Goal: Navigation & Orientation: Find specific page/section

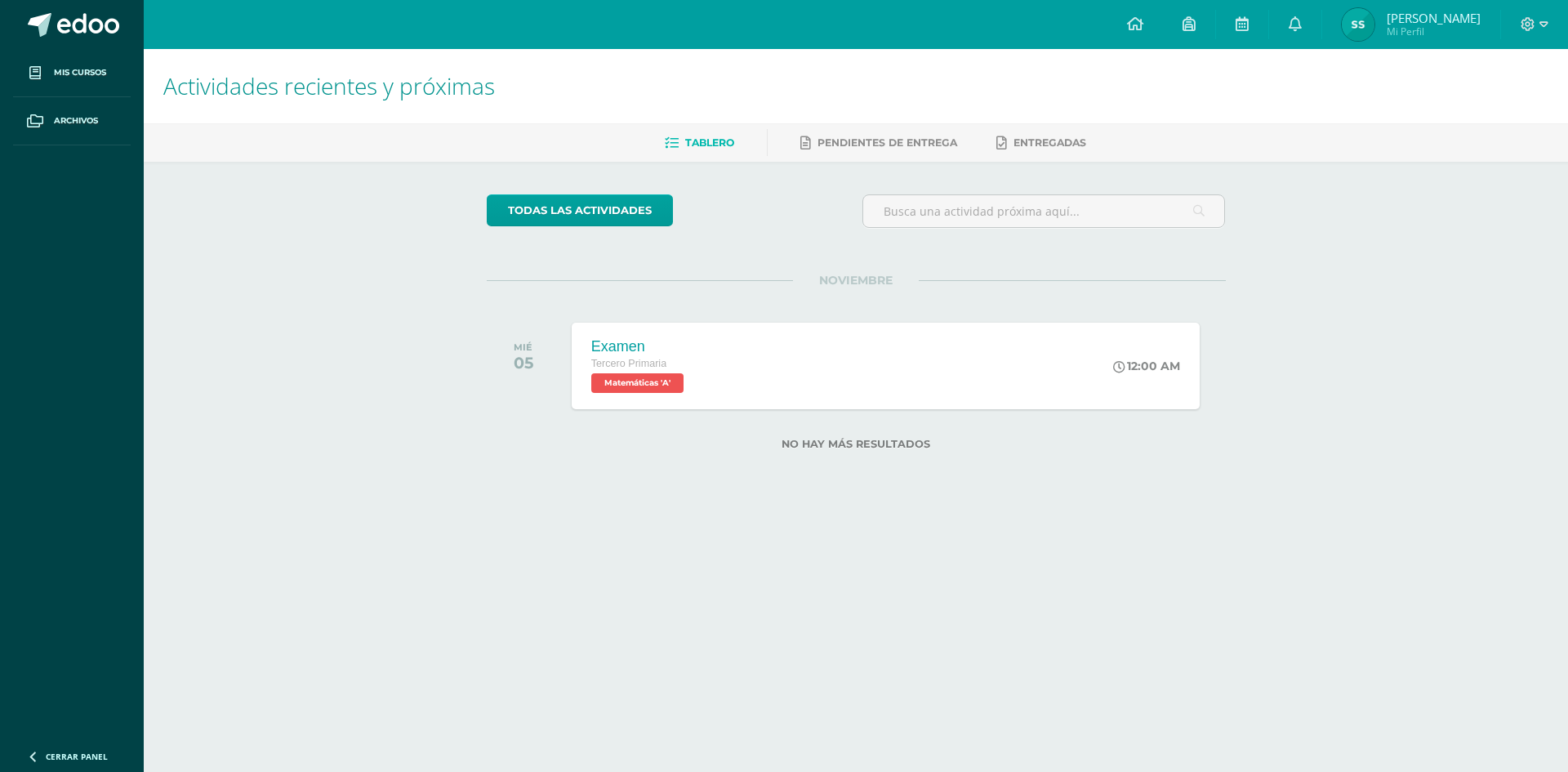
click at [89, 24] on span at bounding box center [88, 24] width 62 height 24
click at [1302, 18] on link at bounding box center [1295, 24] width 52 height 49
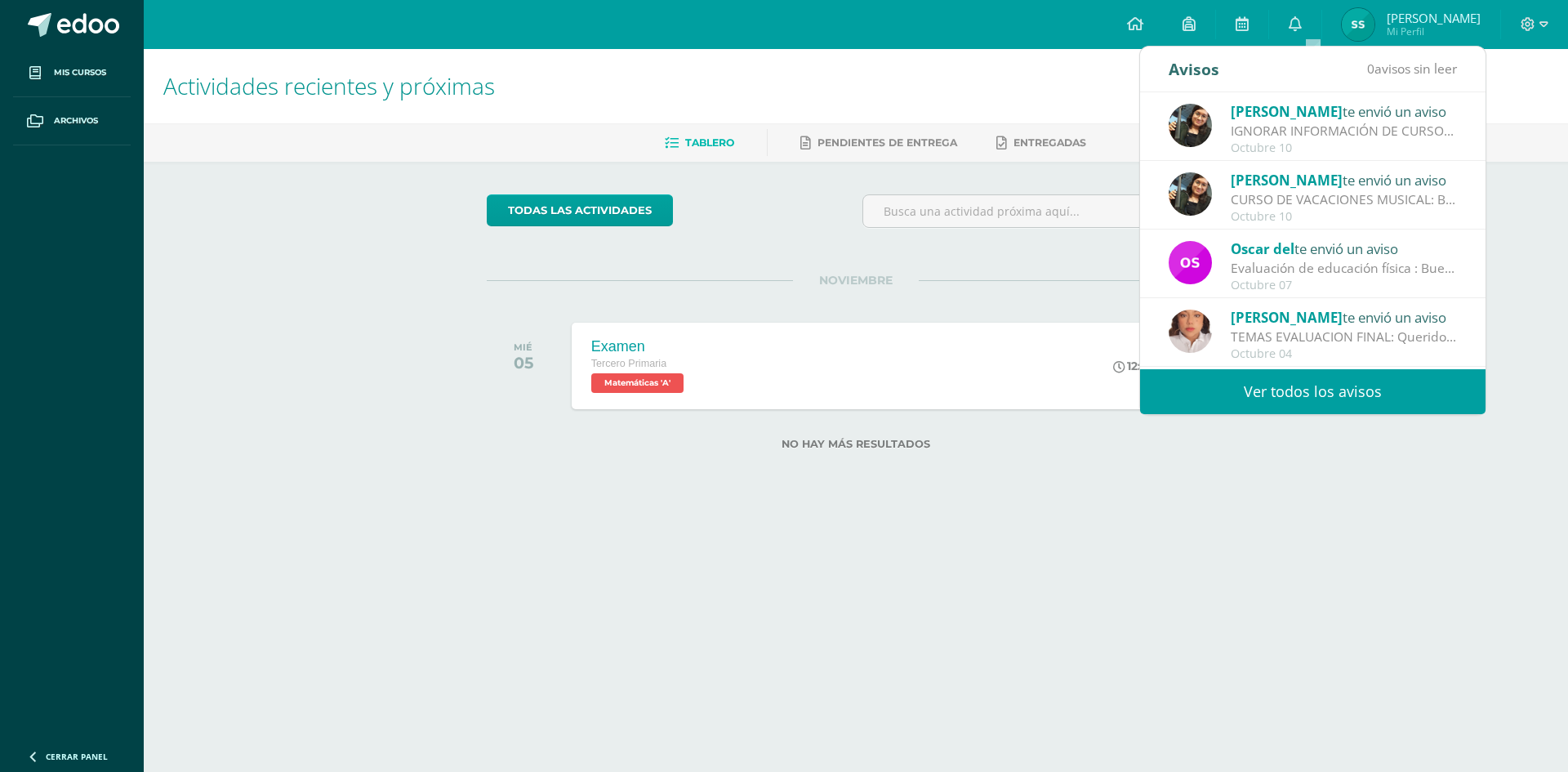
drag, startPoint x: 1204, startPoint y: 596, endPoint x: 1204, endPoint y: 586, distance: 10.0
click at [1204, 502] on html "Mis cursos Archivos Cerrar panel Artes Plásticas Tercero Primaria "A" Ciencias …" at bounding box center [784, 251] width 1568 height 502
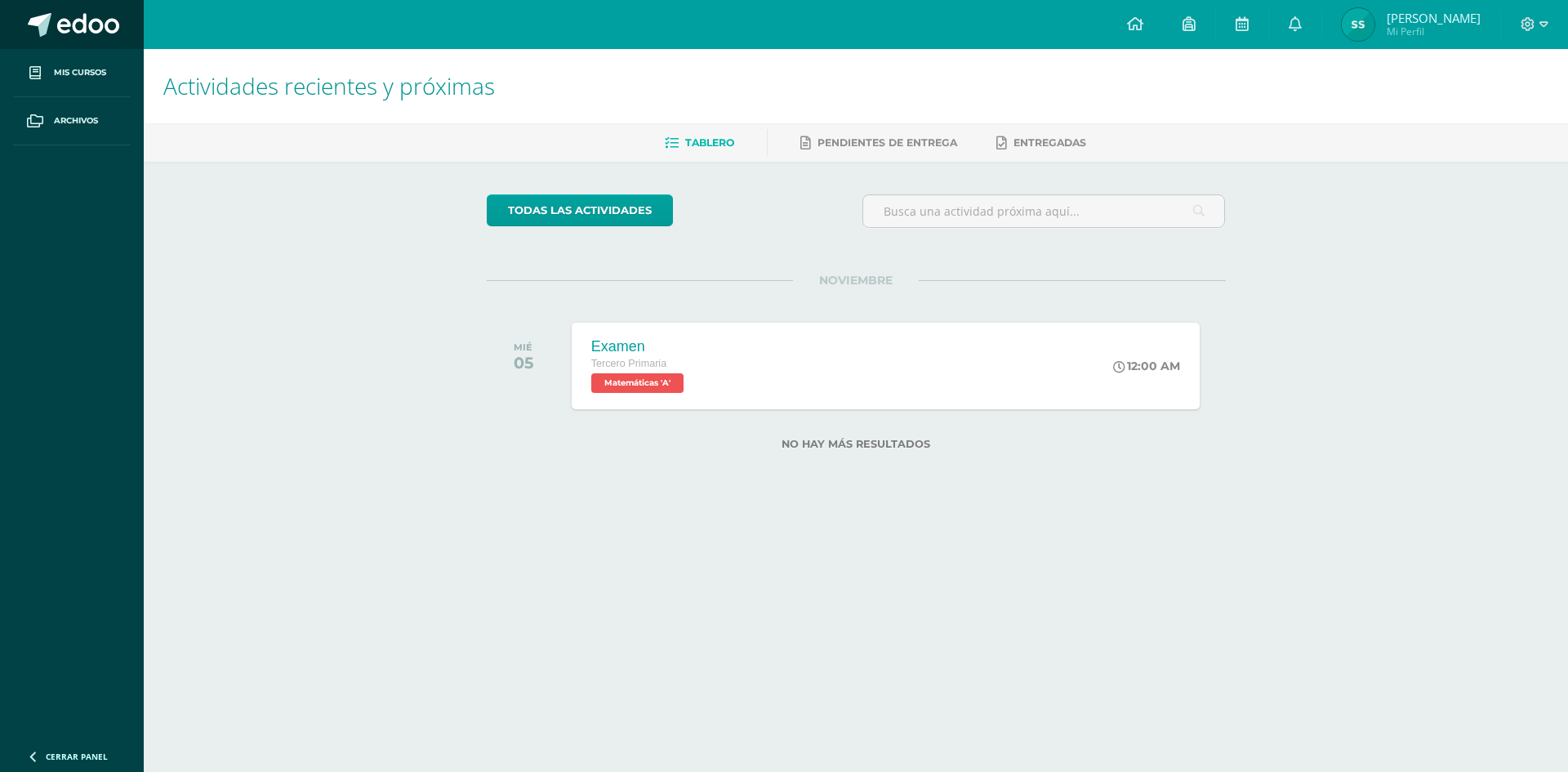
click at [37, 33] on span at bounding box center [40, 24] width 23 height 23
